Goal: Information Seeking & Learning: Check status

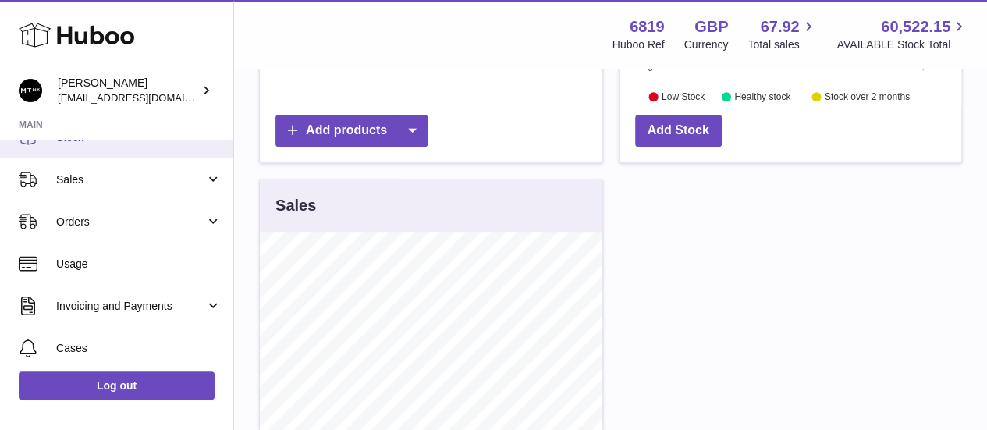
scroll to position [109, 0]
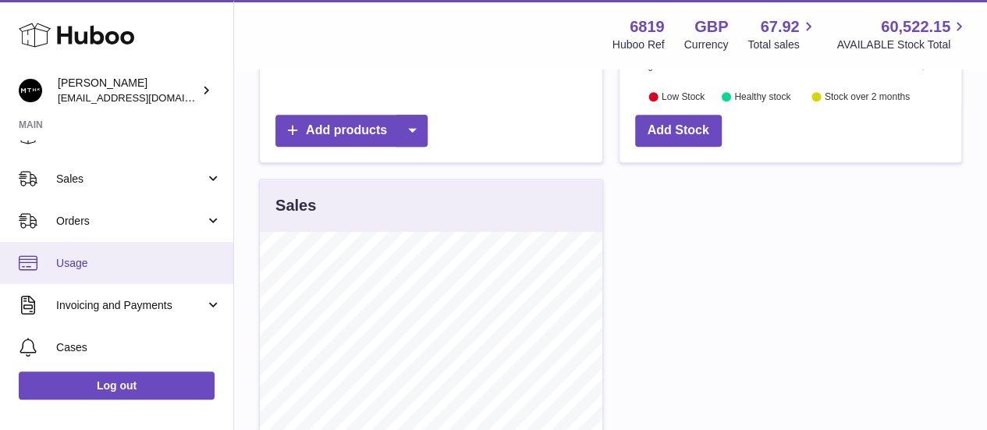
click at [109, 249] on link "Usage" at bounding box center [116, 263] width 233 height 42
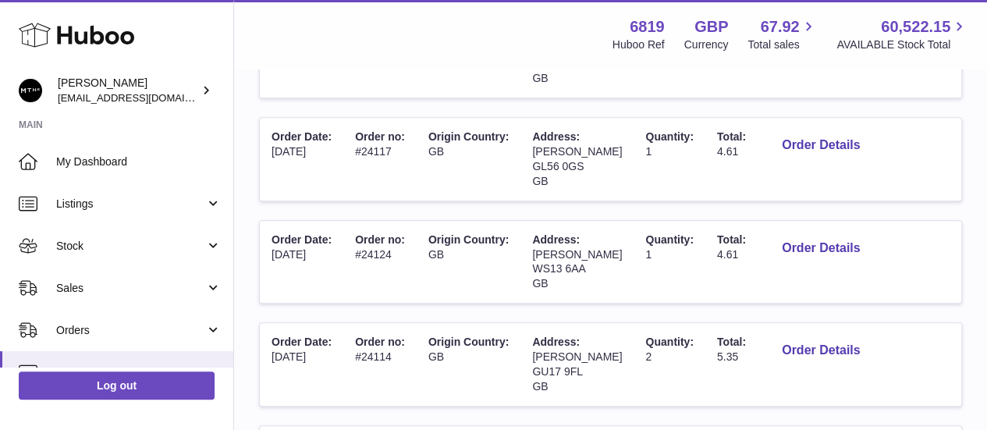
scroll to position [477, 0]
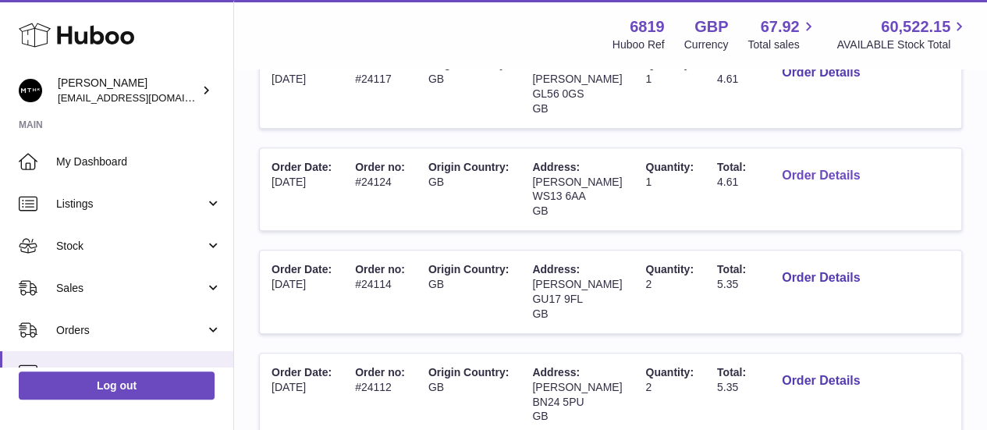
click at [799, 178] on button "Order Details" at bounding box center [820, 176] width 103 height 32
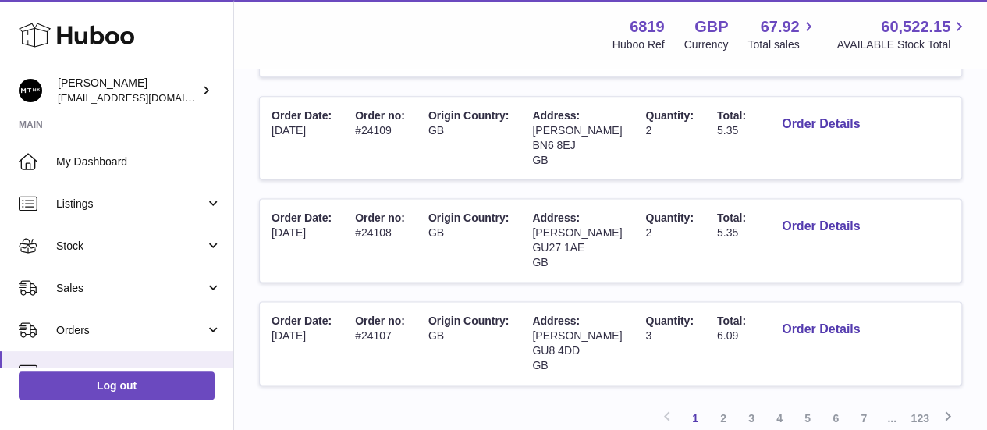
scroll to position [1070, 0]
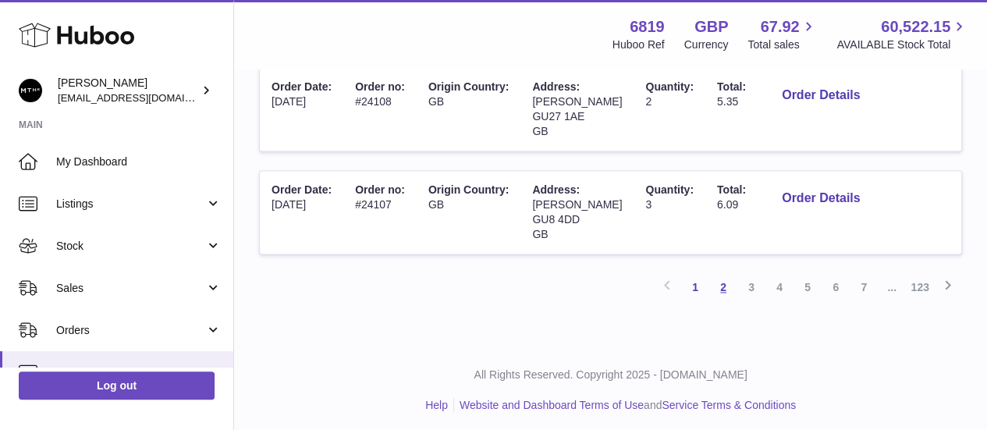
click at [716, 275] on link "2" at bounding box center [723, 287] width 28 height 28
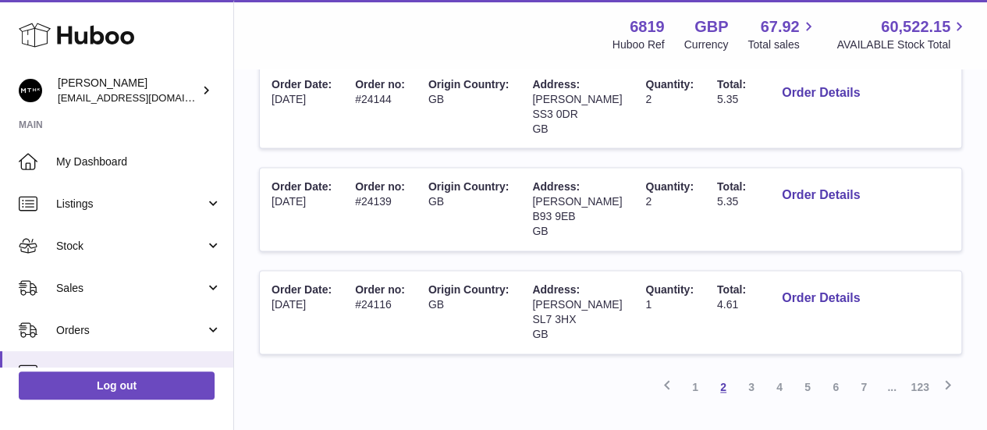
scroll to position [1125, 0]
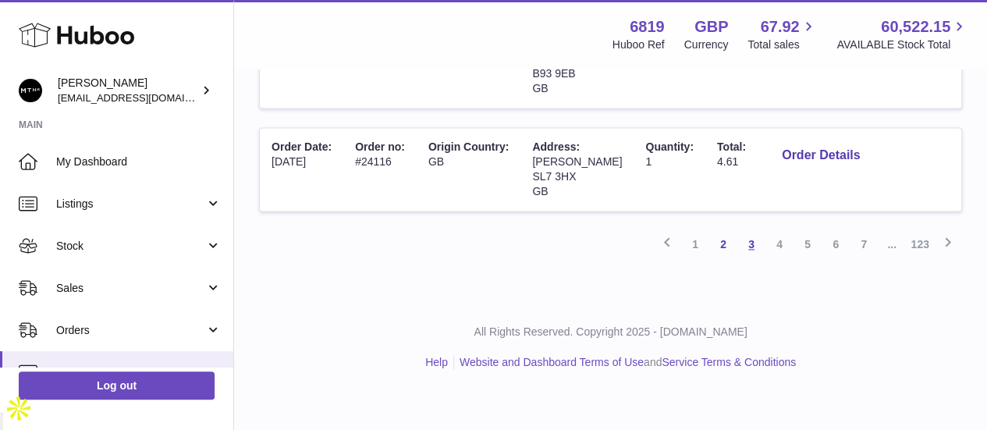
click at [744, 258] on link "3" at bounding box center [751, 244] width 28 height 28
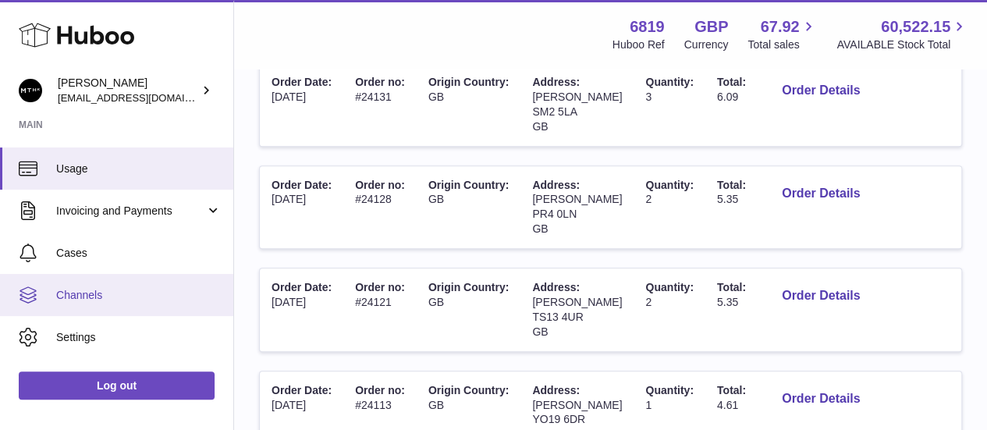
scroll to position [204, 0]
click at [75, 294] on span "Channels" at bounding box center [138, 294] width 165 height 15
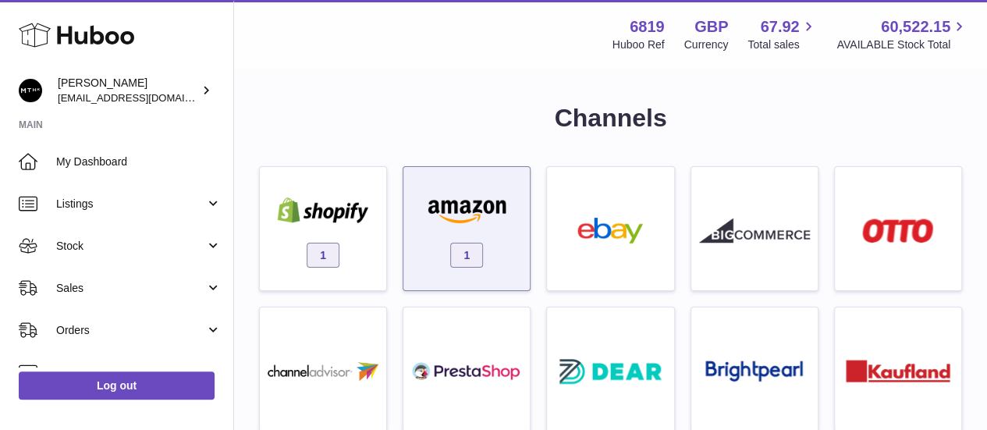
click at [404, 210] on div "1" at bounding box center [467, 228] width 128 height 125
click at [434, 199] on img at bounding box center [466, 210] width 111 height 26
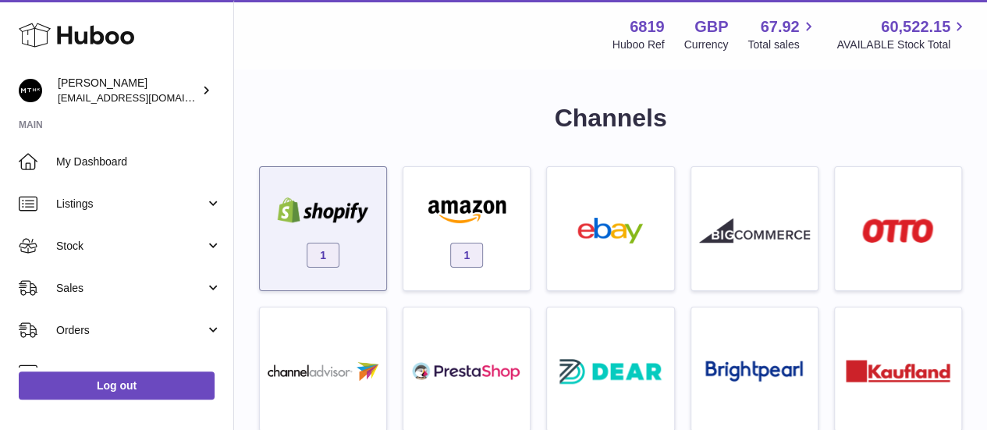
click at [334, 207] on img at bounding box center [323, 210] width 111 height 26
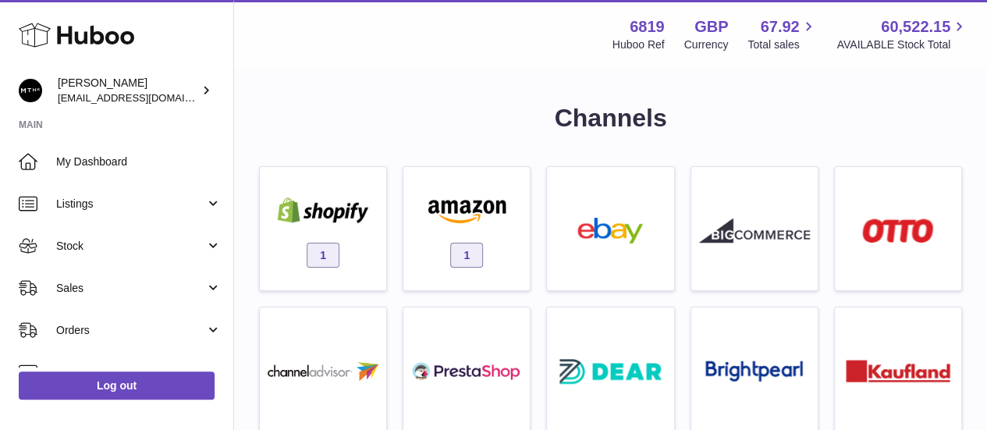
click at [364, 62] on div at bounding box center [493, 215] width 987 height 430
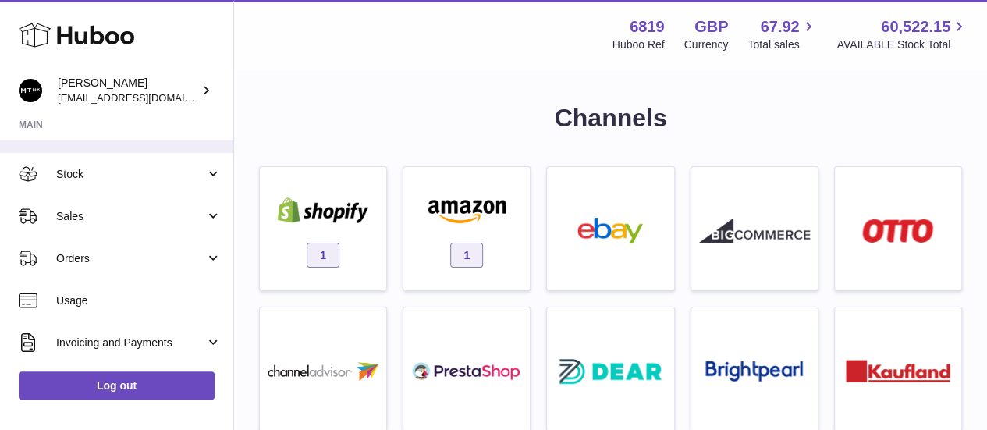
scroll to position [73, 0]
click at [159, 221] on span "Sales" at bounding box center [130, 215] width 149 height 15
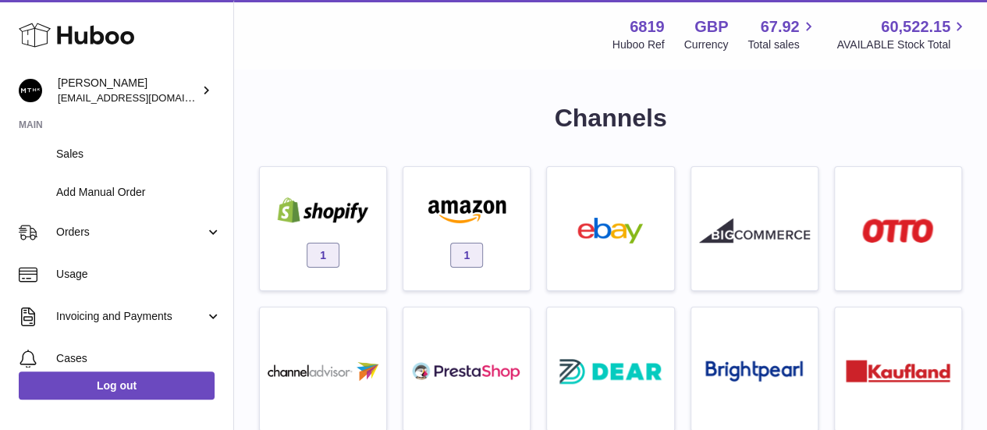
scroll to position [173, 0]
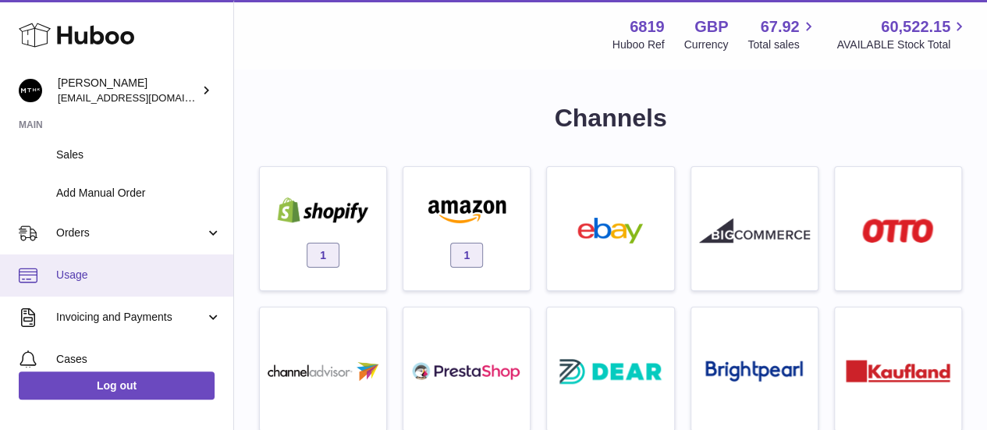
click at [151, 278] on span "Usage" at bounding box center [138, 275] width 165 height 15
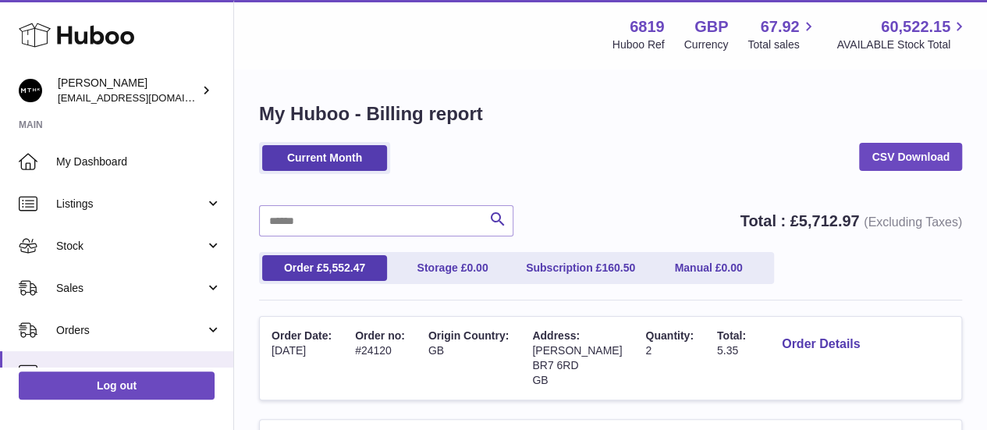
click at [608, 265] on span "160.50" at bounding box center [619, 267] width 34 height 12
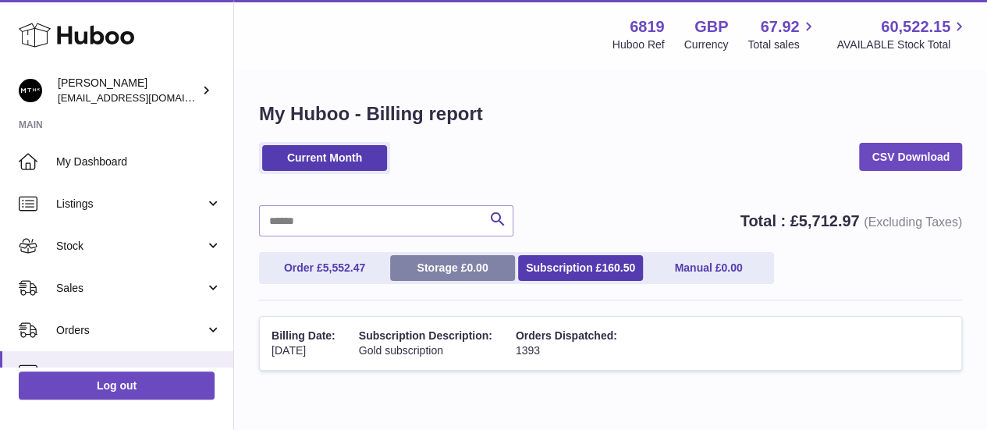
click at [418, 264] on link "Storage £ 0.00" at bounding box center [452, 268] width 125 height 26
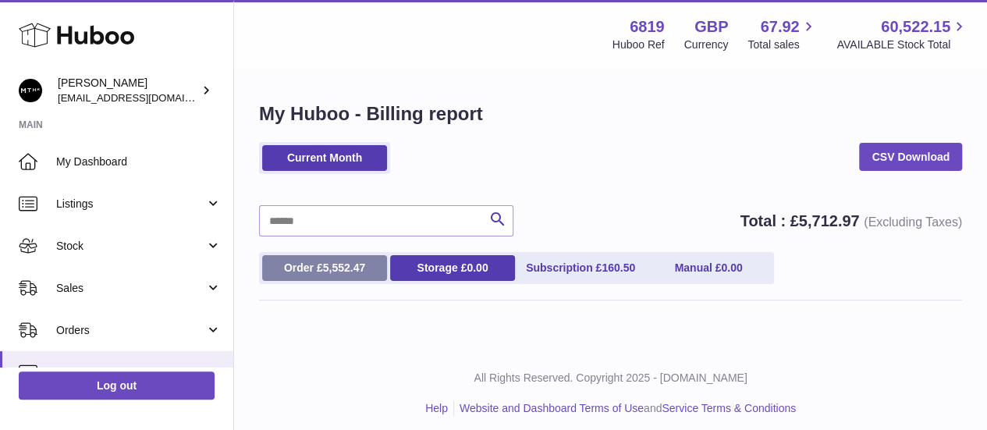
click at [347, 264] on span "5,552.47" at bounding box center [344, 267] width 43 height 12
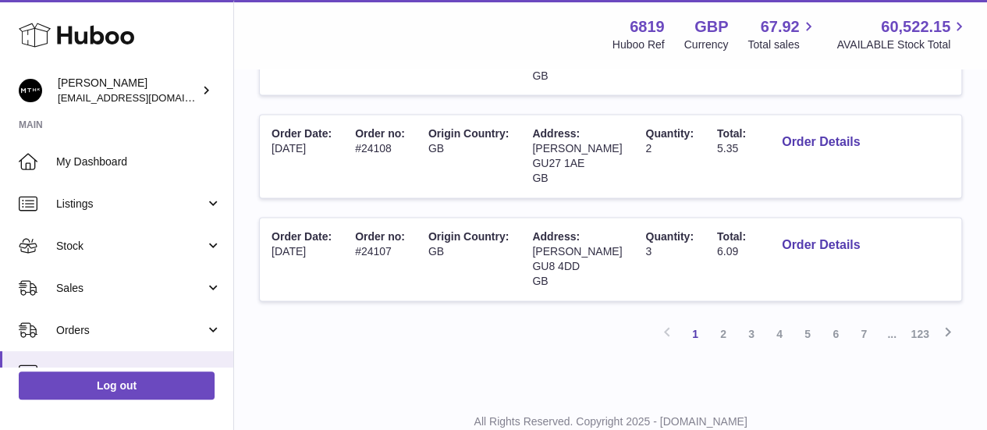
scroll to position [1070, 0]
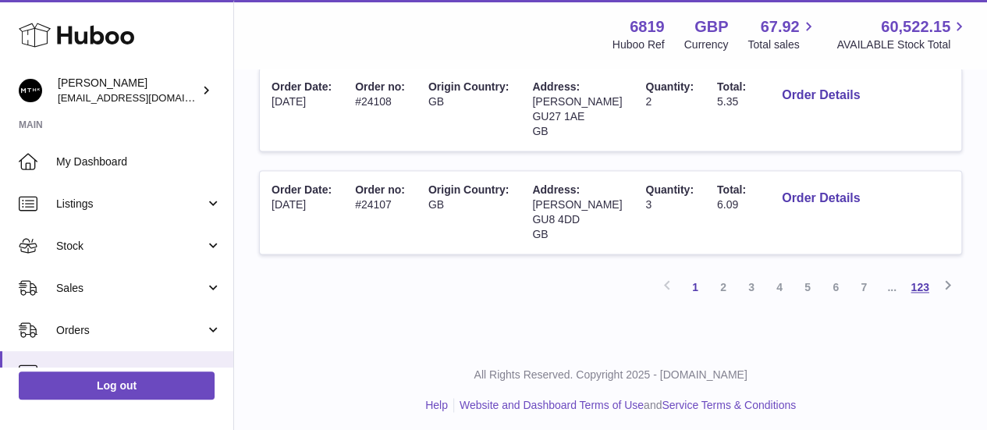
click at [912, 275] on link "123" at bounding box center [920, 287] width 28 height 28
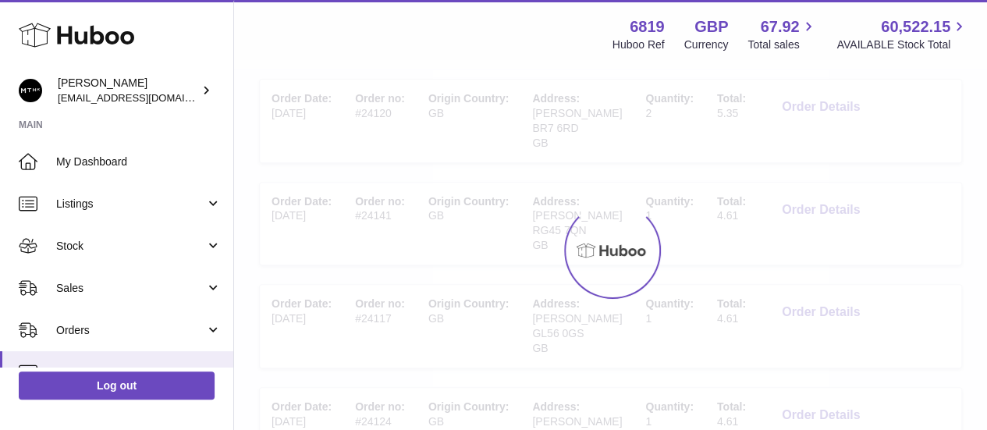
scroll to position [70, 0]
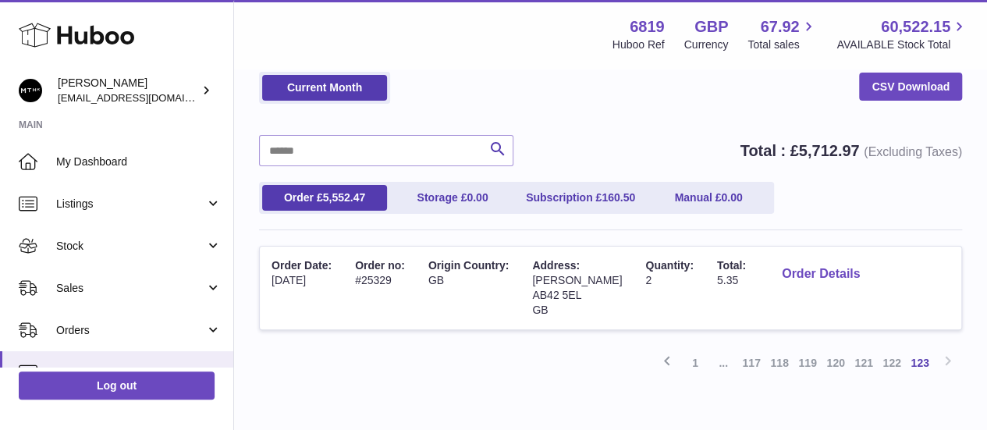
click at [832, 268] on button "Order Details" at bounding box center [820, 274] width 103 height 32
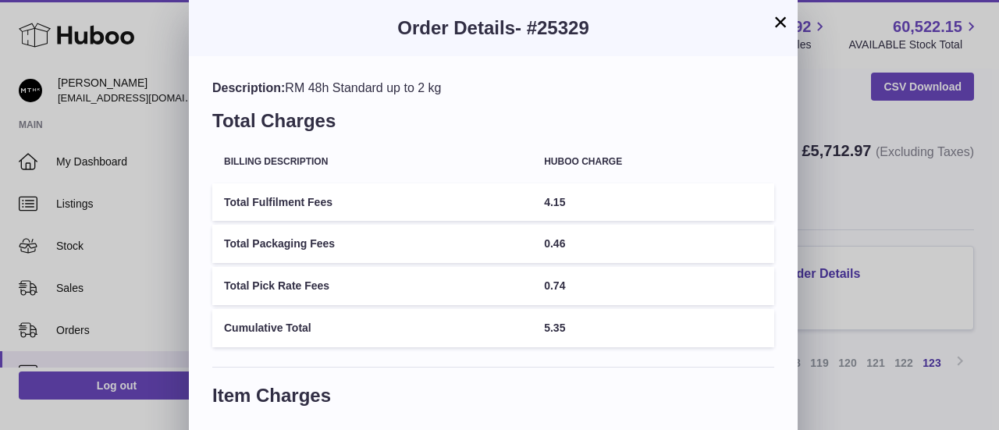
click at [856, 293] on div "× Order Details - #25329 Description: RM 48h Standard up to 2 kg Total Charges …" at bounding box center [499, 328] width 999 height 656
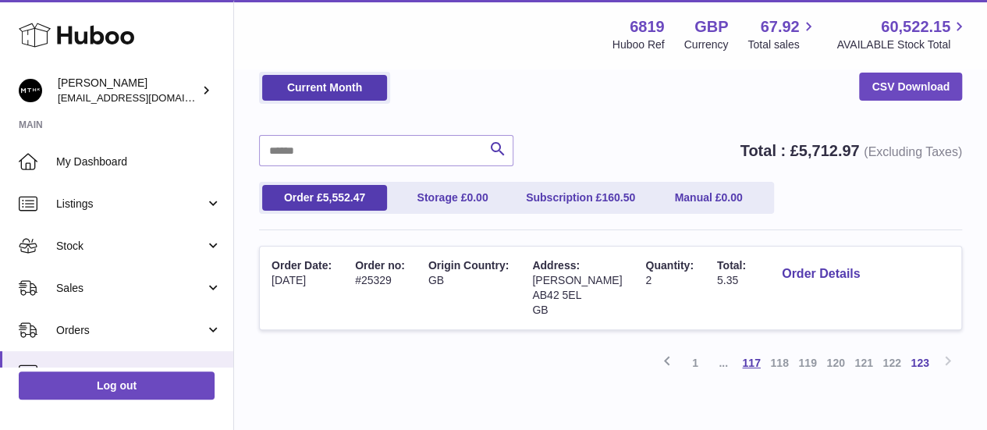
click at [757, 360] on link "117" at bounding box center [751, 363] width 28 height 28
